Goal: Task Accomplishment & Management: Complete application form

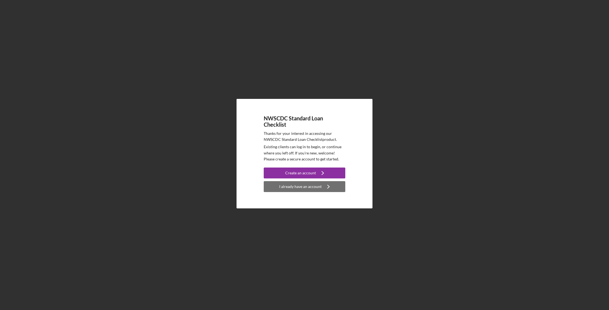
click at [317, 190] on div "I already have an account" at bounding box center [300, 186] width 42 height 11
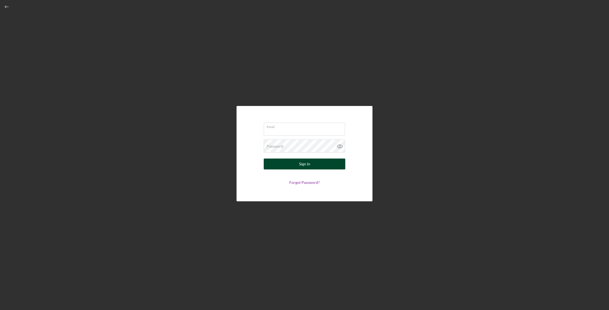
type input "[EMAIL_ADDRESS][DOMAIN_NAME]"
click at [297, 166] on button "Sign In" at bounding box center [305, 163] width 82 height 11
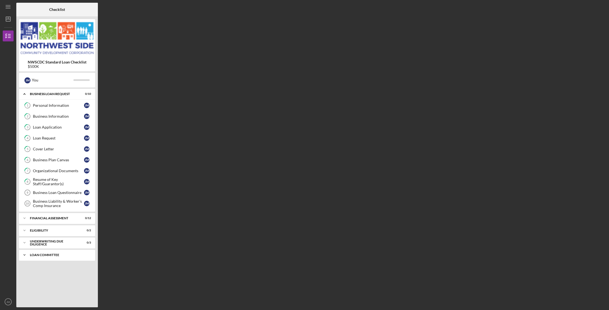
click at [23, 255] on icon "Icon/Expander" at bounding box center [24, 254] width 11 height 11
click at [23, 220] on icon "Icon/Expander" at bounding box center [24, 217] width 11 height 11
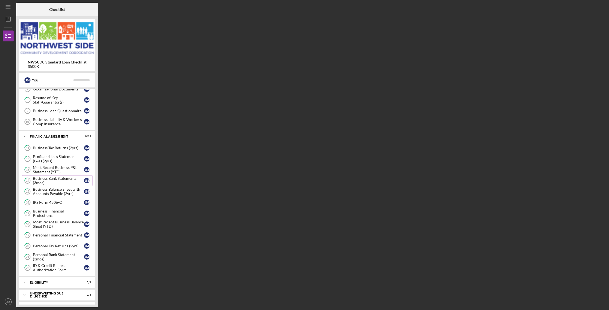
scroll to position [106, 0]
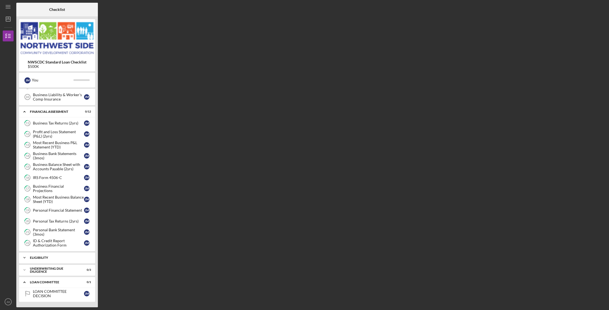
click at [47, 259] on div "Icon/Expander Eligibility 0 / 2" at bounding box center [57, 257] width 76 height 11
click at [42, 270] on div "Eligibility Review" at bounding box center [58, 269] width 51 height 4
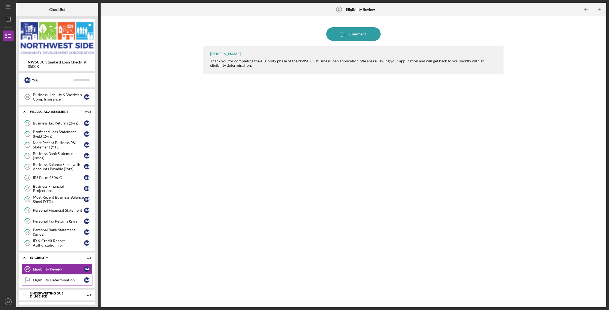
click at [43, 280] on div "Eligibility Determination" at bounding box center [58, 279] width 51 height 4
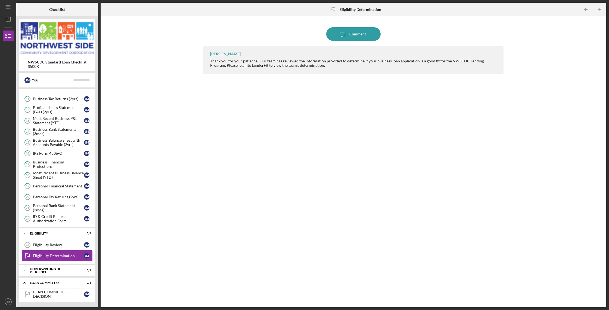
scroll to position [131, 0]
click at [44, 270] on div "underwriting Due Diligence" at bounding box center [59, 269] width 58 height 3
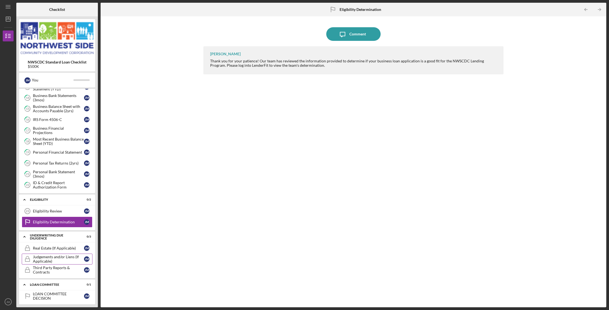
scroll to position [167, 0]
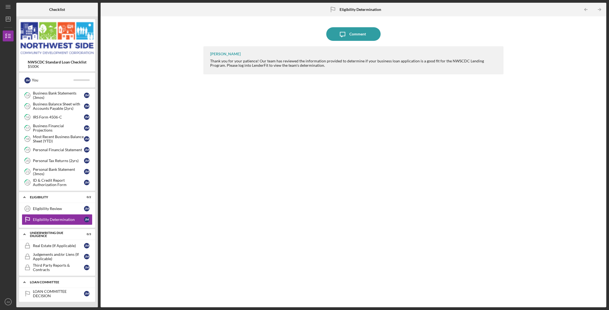
click at [42, 282] on div "Loan committee" at bounding box center [59, 281] width 58 height 3
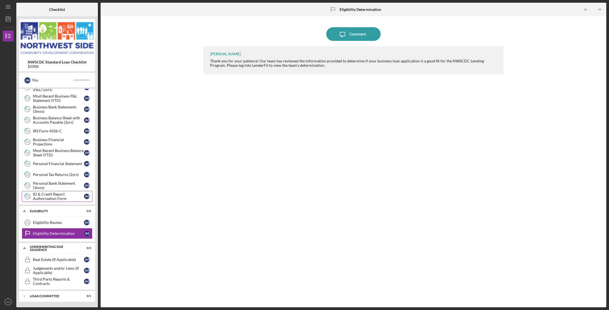
click at [59, 195] on div "ID & Credit Report Authorization Form" at bounding box center [58, 196] width 51 height 9
